Goal: Navigation & Orientation: Find specific page/section

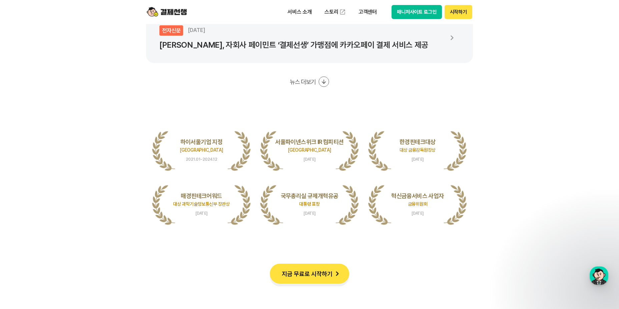
scroll to position [1502, 0]
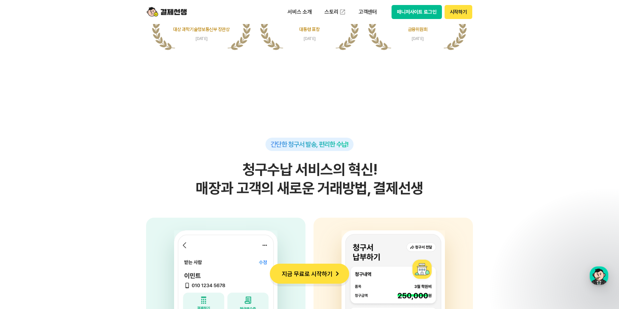
click at [464, 7] on button "시작하기" at bounding box center [459, 12] width 28 height 14
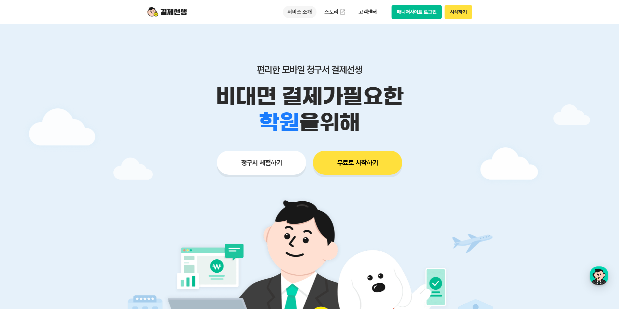
click at [301, 14] on p "서비스 소개" at bounding box center [300, 12] width 34 height 12
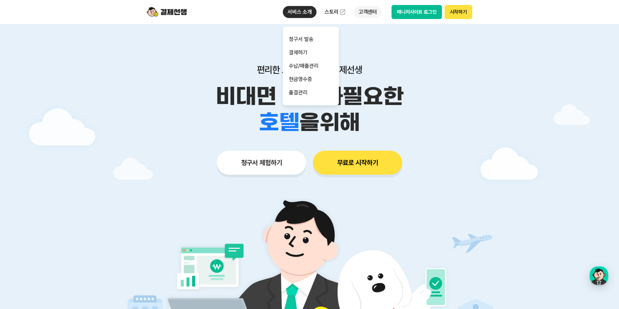
click at [367, 12] on p "고객센터" at bounding box center [368, 12] width 28 height 12
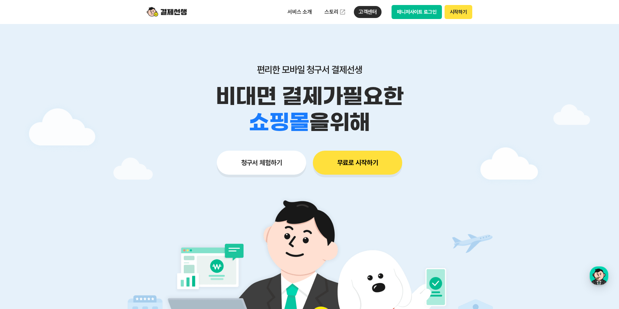
click at [415, 7] on button "매니저사이트 로그인" at bounding box center [417, 12] width 50 height 14
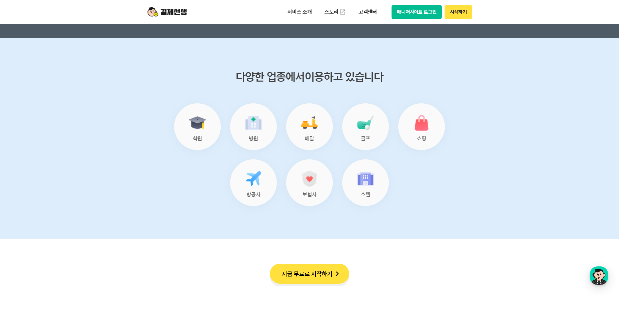
scroll to position [2803, 0]
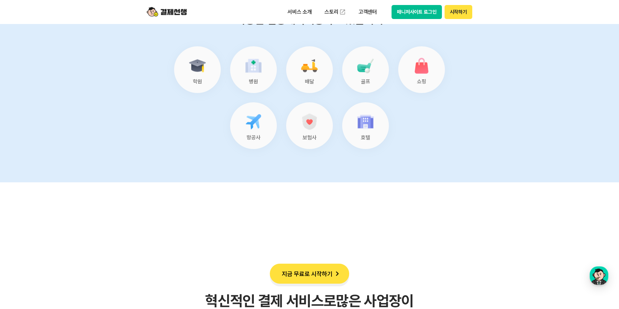
click at [191, 76] on div "학원" at bounding box center [197, 69] width 47 height 47
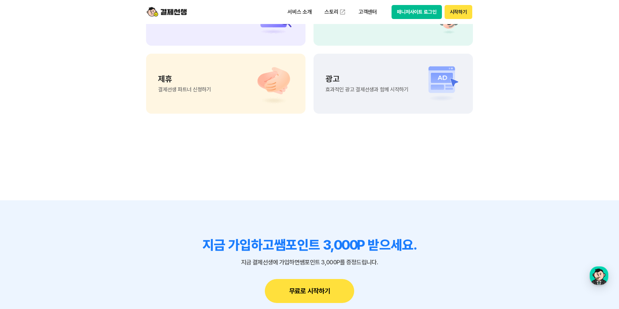
scroll to position [5673, 0]
